Goal: Task Accomplishment & Management: Use online tool/utility

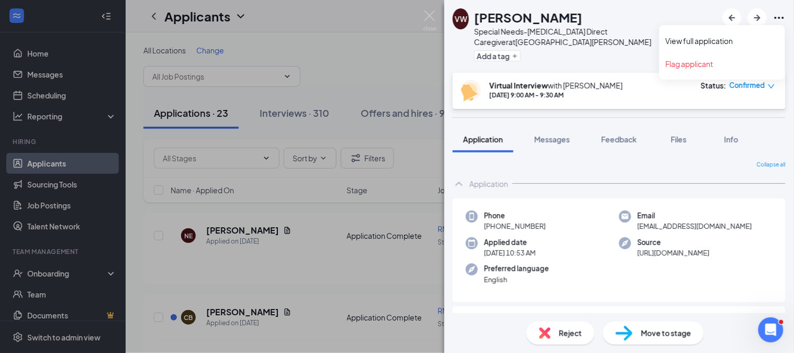
click at [776, 16] on icon "Ellipses" at bounding box center [779, 18] width 13 height 13
click at [723, 45] on link "View full application" at bounding box center [722, 41] width 113 height 10
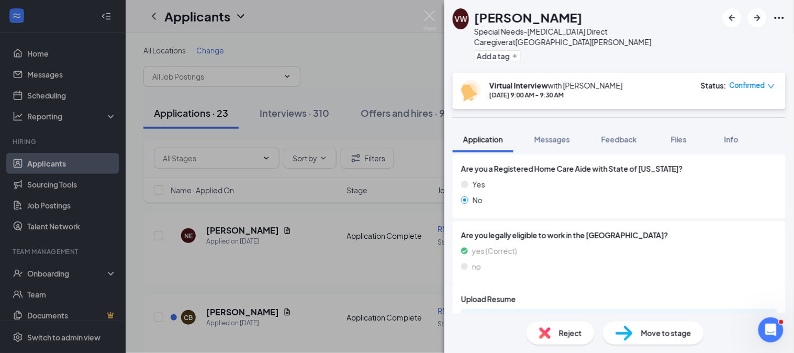
scroll to position [527, 0]
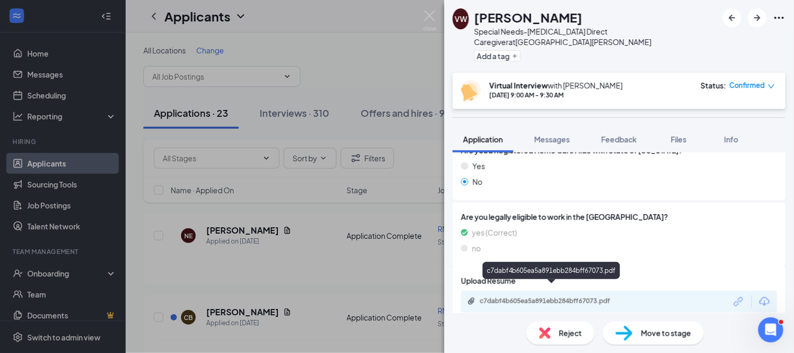
click at [499, 297] on div "c7dabf4b605ea5a891ebb284bff67073.pdf" at bounding box center [553, 301] width 147 height 8
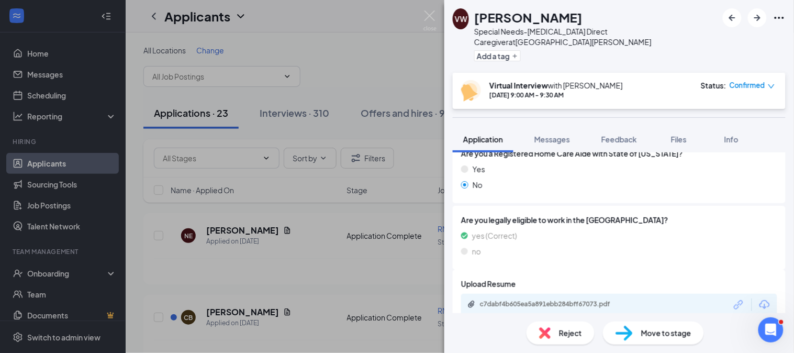
scroll to position [0, 0]
